Goal: Use online tool/utility: Utilize a website feature to perform a specific function

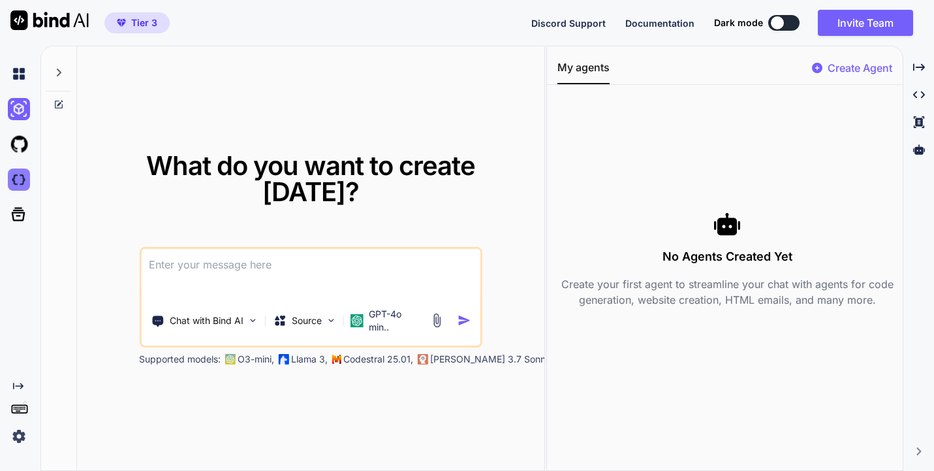
click at [16, 184] on img at bounding box center [19, 179] width 22 height 22
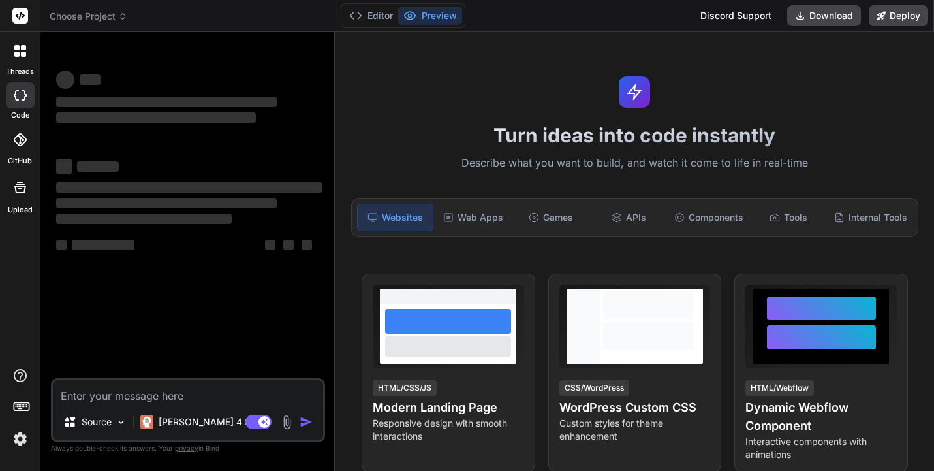
type textarea "x"
click at [17, 138] on icon at bounding box center [20, 139] width 13 height 13
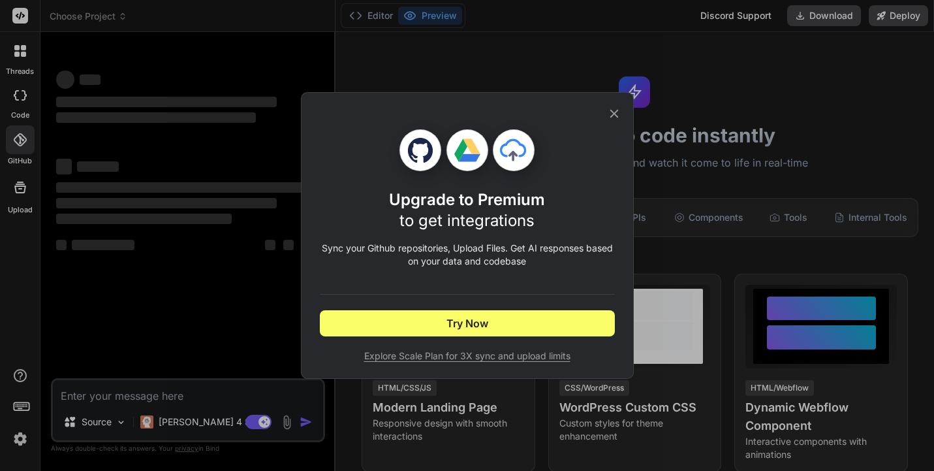
click at [611, 110] on icon at bounding box center [614, 114] width 8 height 8
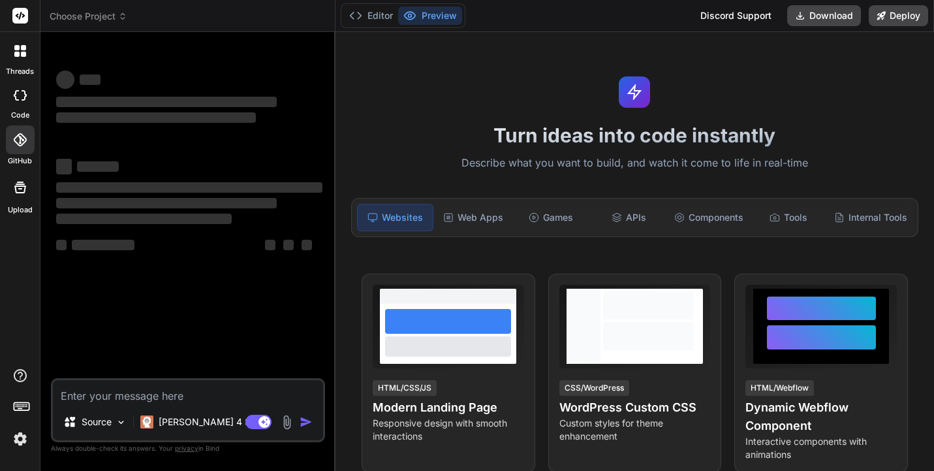
click at [20, 18] on icon at bounding box center [21, 16] width 10 height 8
click at [20, 16] on icon at bounding box center [21, 16] width 10 height 8
click at [88, 16] on span "Choose Project" at bounding box center [89, 16] width 78 height 13
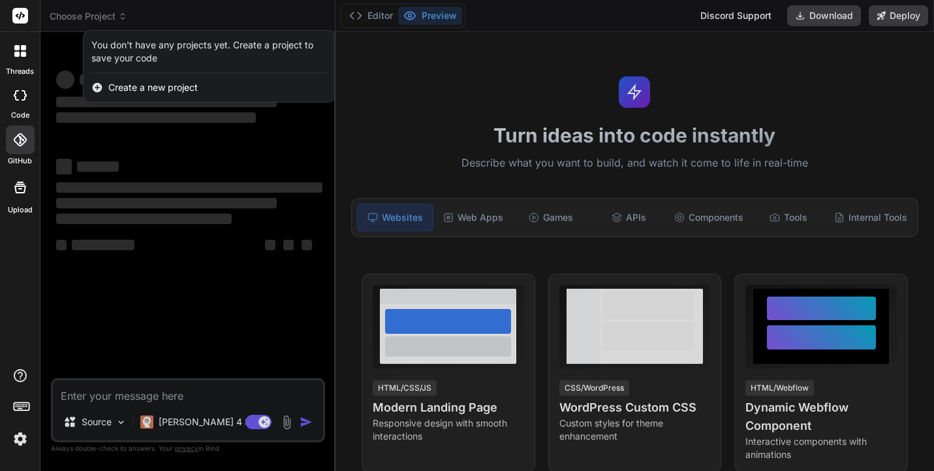
click at [88, 16] on div at bounding box center [467, 235] width 934 height 471
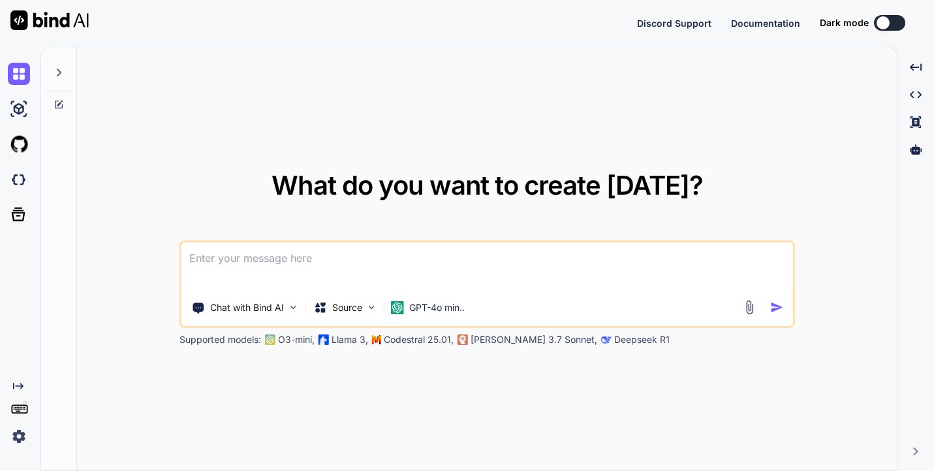
type textarea "x"
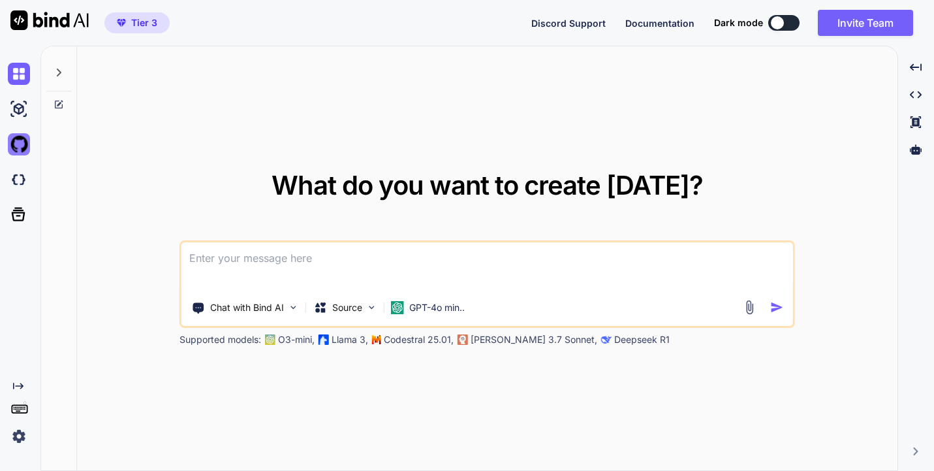
click at [17, 140] on img at bounding box center [19, 144] width 22 height 22
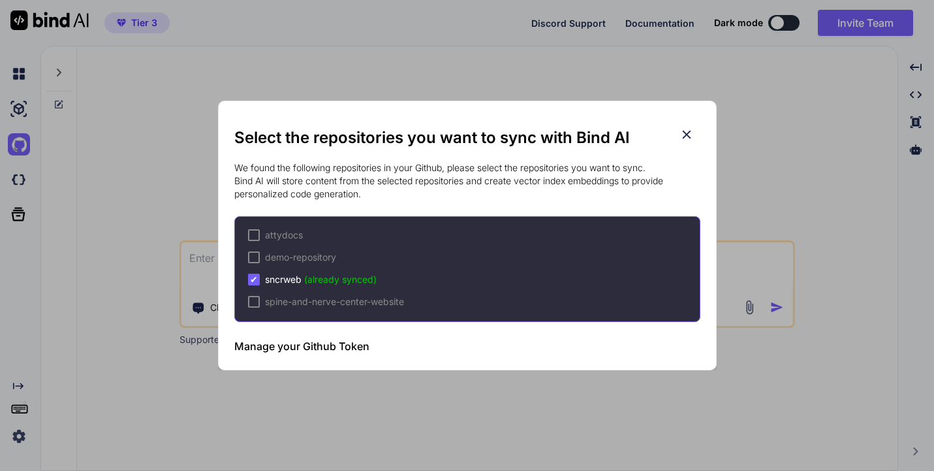
click at [94, 148] on div "Select the repositories you want to sync with Bind AI We found the following re…" at bounding box center [467, 235] width 934 height 471
